Goal: Information Seeking & Learning: Find specific fact

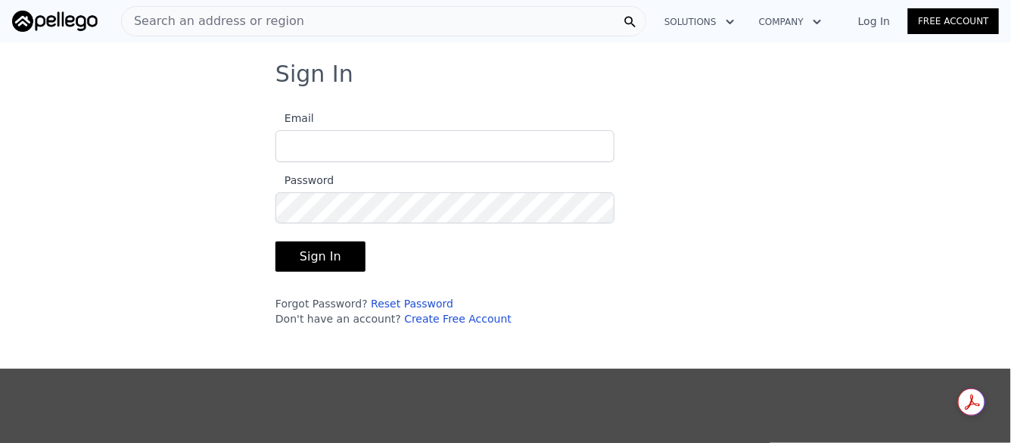
type input "[EMAIL_ADDRESS][DOMAIN_NAME]"
click at [327, 252] on button "Sign In" at bounding box center [320, 256] width 90 height 30
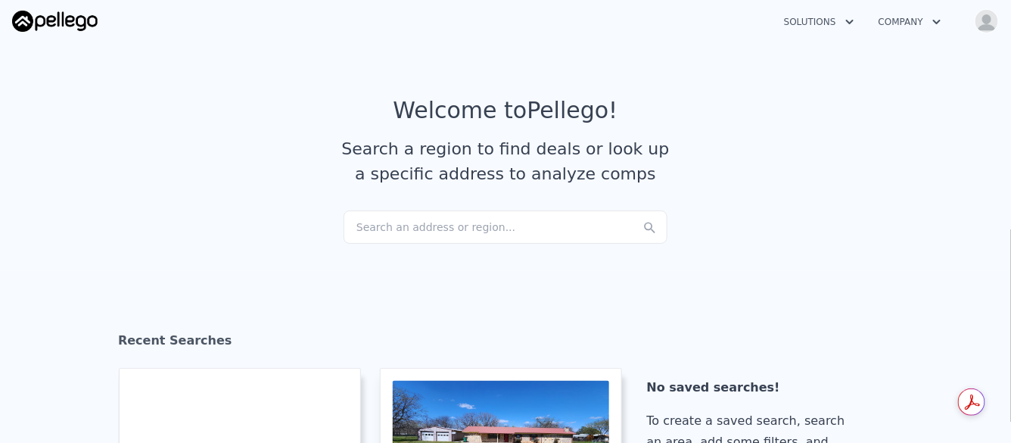
checkbox input "true"
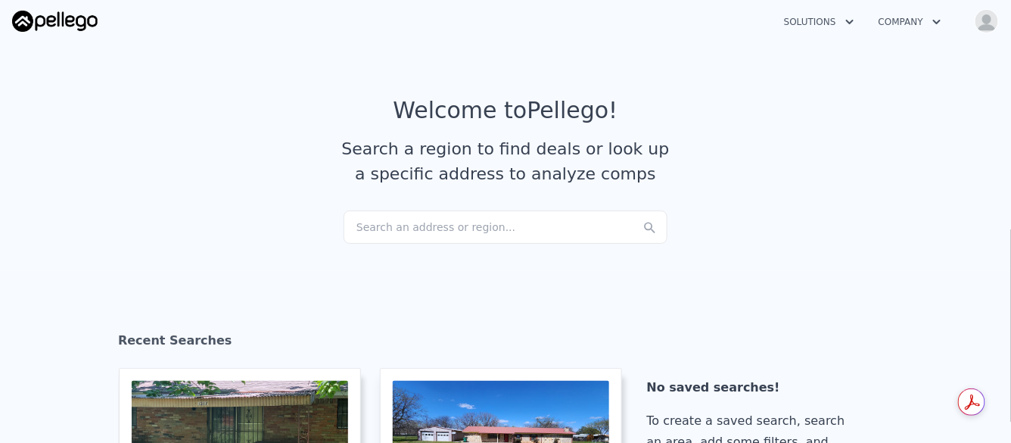
click at [411, 222] on div "Search an address or region..." at bounding box center [506, 226] width 324 height 33
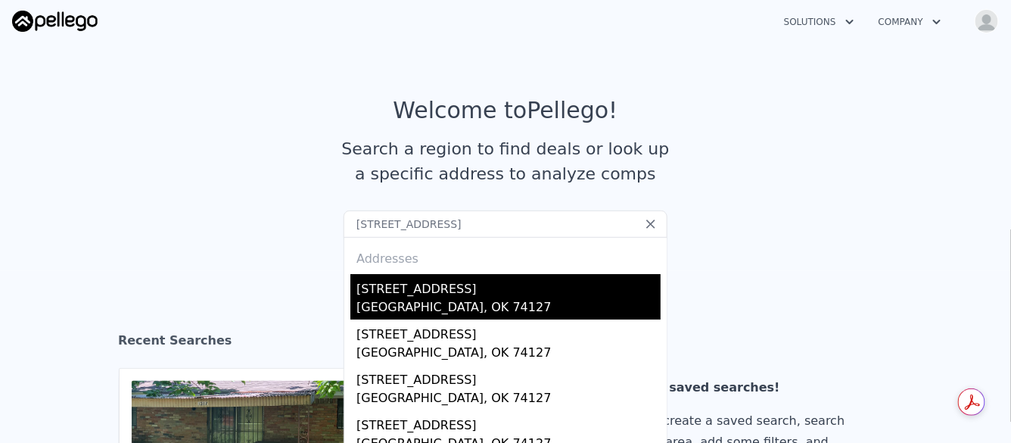
type input "[STREET_ADDRESS]"
click at [383, 301] on div "[GEOGRAPHIC_DATA], OK 74127" at bounding box center [508, 308] width 304 height 21
